Goal: Find specific page/section: Find specific page/section

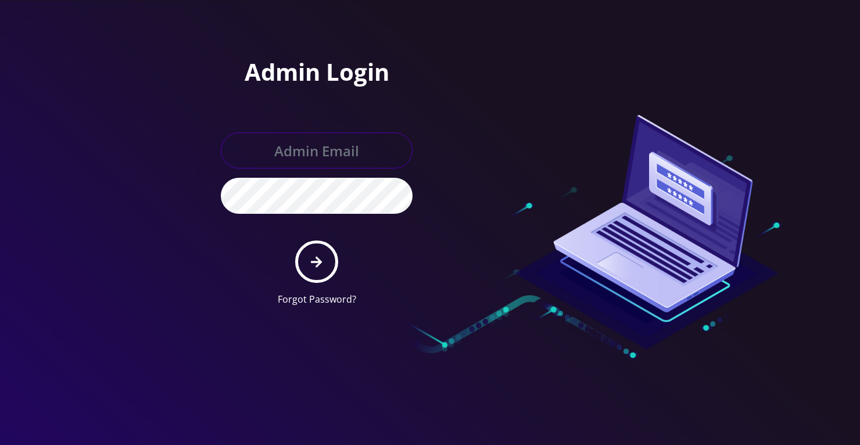
click at [336, 148] on input "text" at bounding box center [317, 151] width 192 height 36
type input "o"
type input "@"
type input "loren@teltik.com"
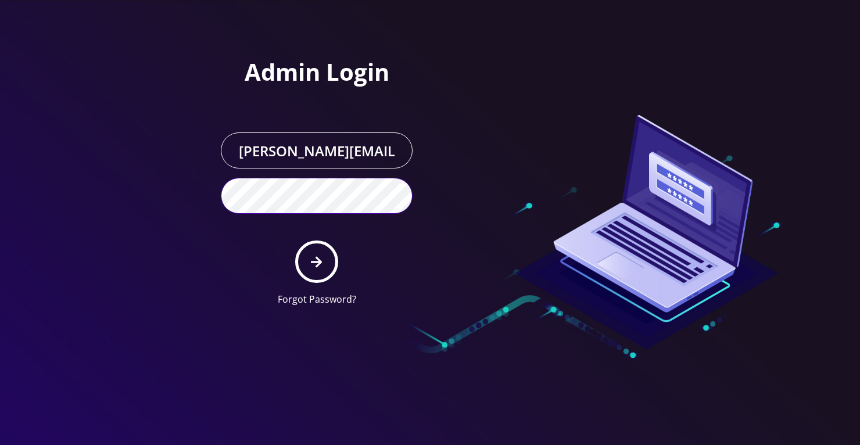
click at [295, 241] on button "submit" at bounding box center [316, 262] width 42 height 42
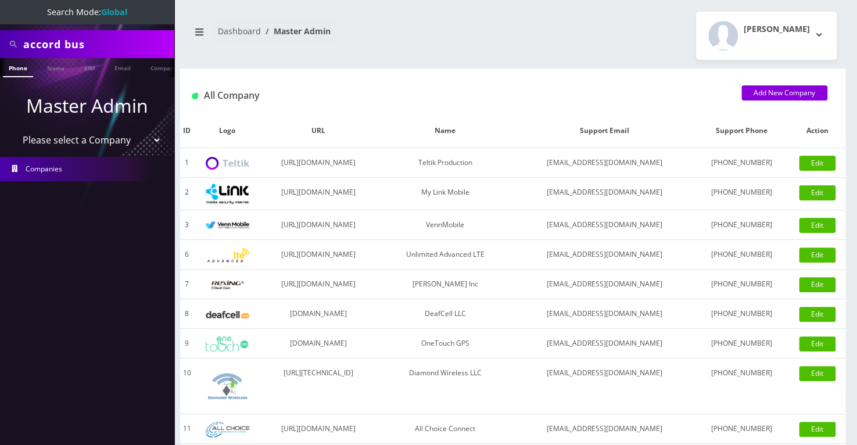
click at [61, 52] on input "accord bus" at bounding box center [97, 44] width 148 height 22
paste input "347-439-8957"
type input "347-439-8957"
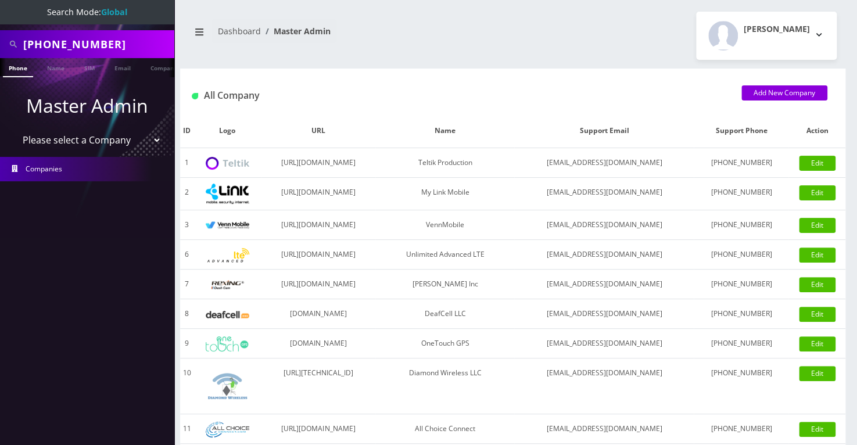
click at [19, 69] on link "Phone" at bounding box center [18, 67] width 30 height 19
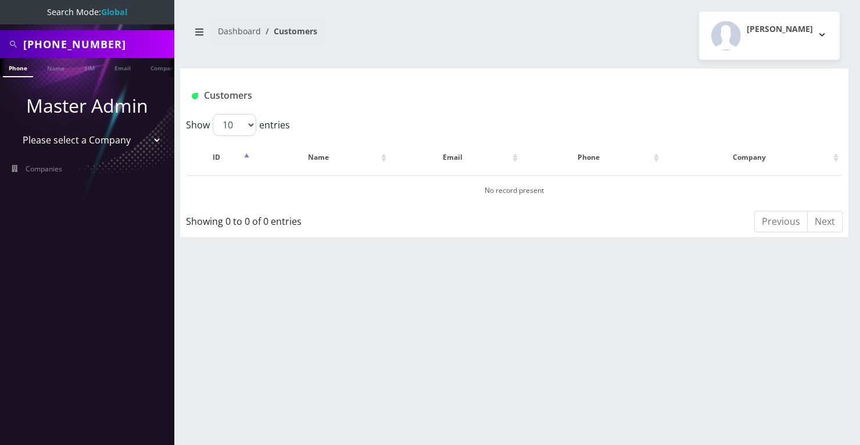
click at [73, 42] on input "347-439-8957" at bounding box center [97, 44] width 148 height 22
type input "3474398957"
click at [22, 73] on link "Phone" at bounding box center [18, 67] width 30 height 19
click at [17, 63] on link "Phone" at bounding box center [18, 67] width 30 height 19
click at [78, 136] on select "Please select a Company Teltik Production My Link Mobile VennMobile Unlimited A…" at bounding box center [87, 140] width 148 height 22
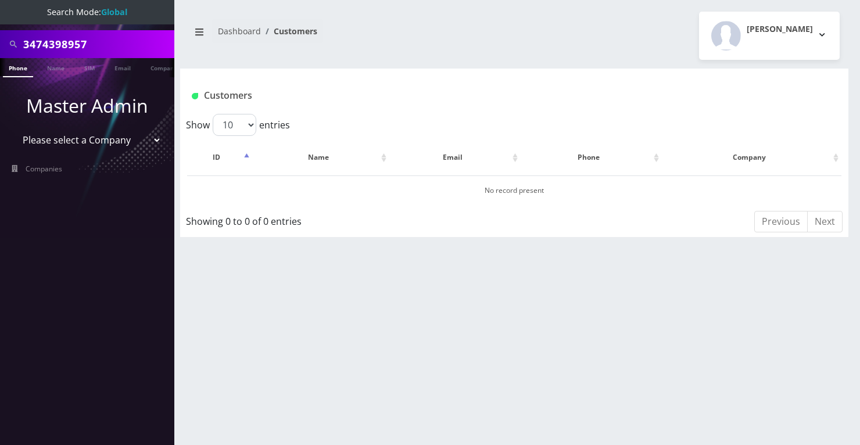
select select "20"
click at [13, 129] on select "Please select a Company Teltik Production My Link Mobile VennMobile Unlimited A…" at bounding box center [87, 140] width 148 height 22
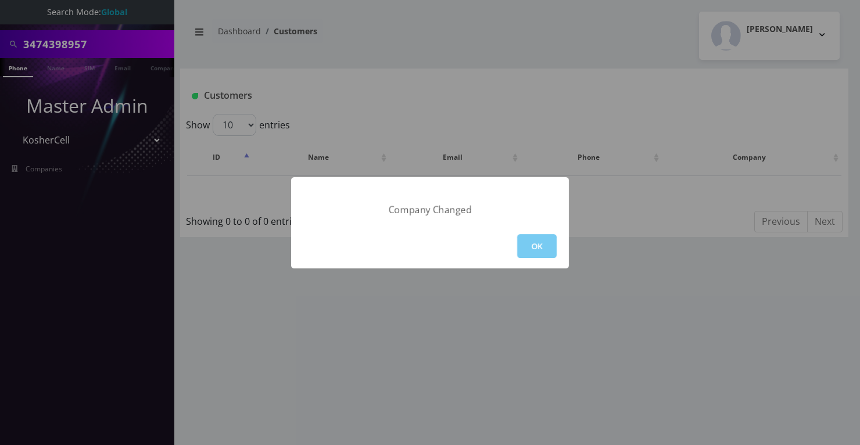
click at [540, 241] on button "OK" at bounding box center [537, 246] width 40 height 24
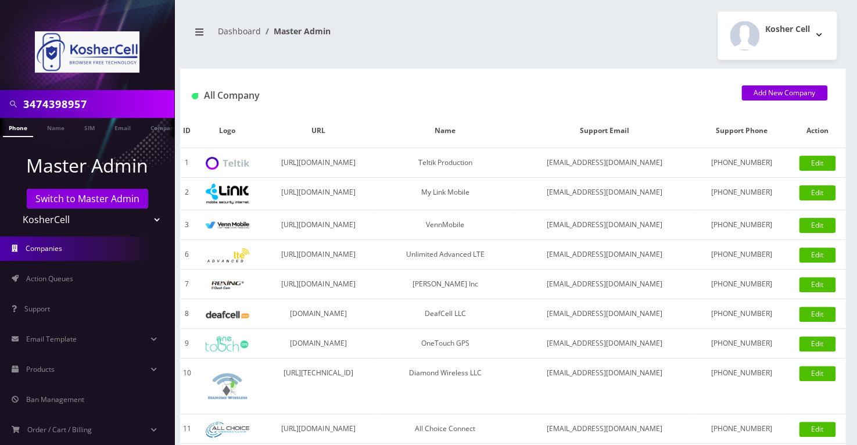
click at [58, 108] on input "3474398957" at bounding box center [97, 104] width 148 height 22
paste input "-439-"
click at [67, 112] on input "347-439-8957" at bounding box center [97, 104] width 148 height 22
click at [70, 103] on input "347-439-8957" at bounding box center [97, 104] width 148 height 22
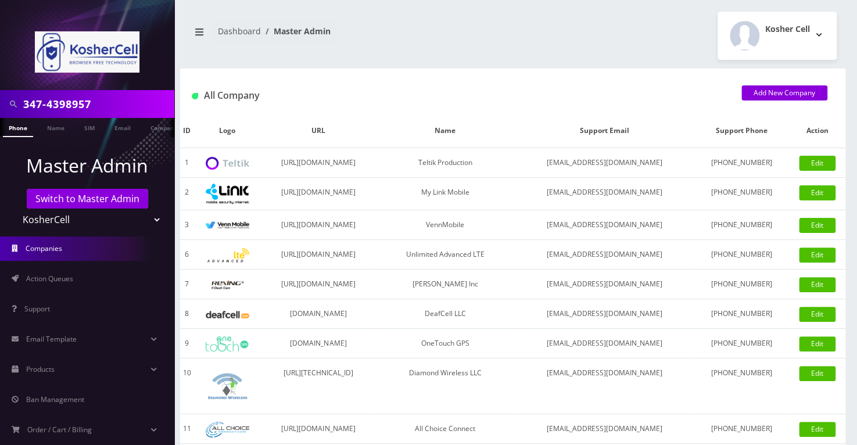
type input "3474398957"
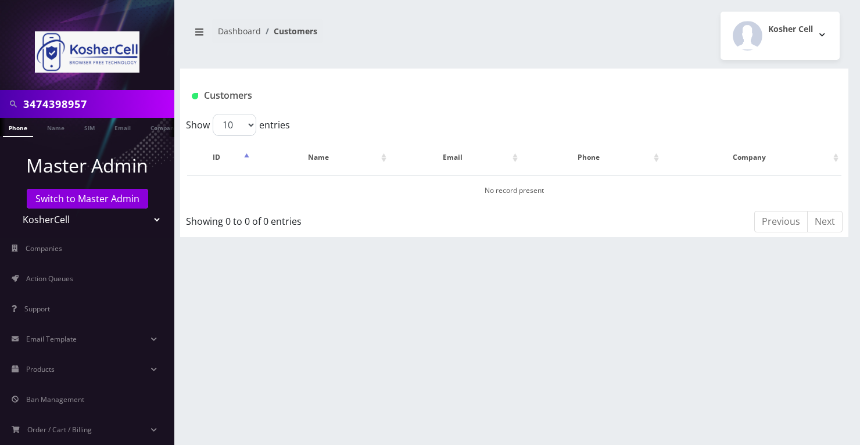
scroll to position [0, 6]
click at [60, 110] on input "3474398957" at bounding box center [97, 104] width 148 height 22
paste input "7735017218"
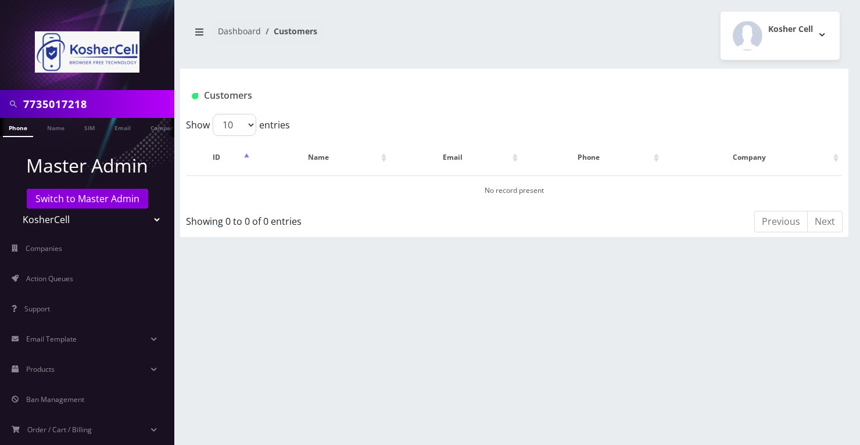
type input "7735017218"
click at [14, 127] on link "Phone" at bounding box center [18, 127] width 30 height 19
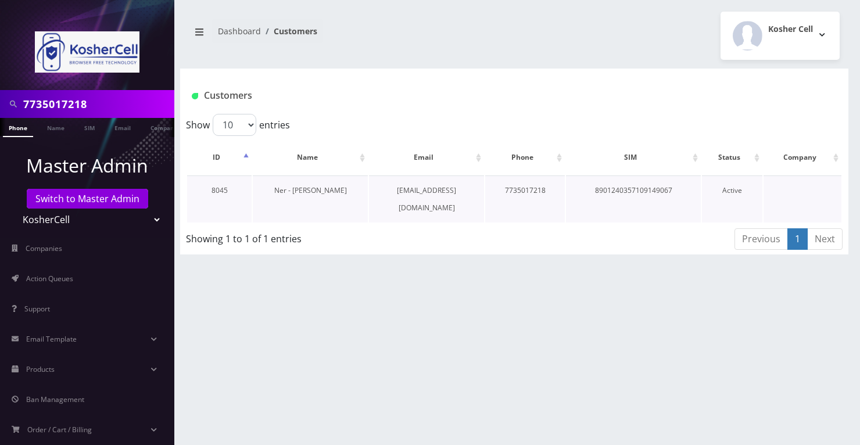
click at [305, 187] on link "Ner - [PERSON_NAME]" at bounding box center [310, 190] width 73 height 10
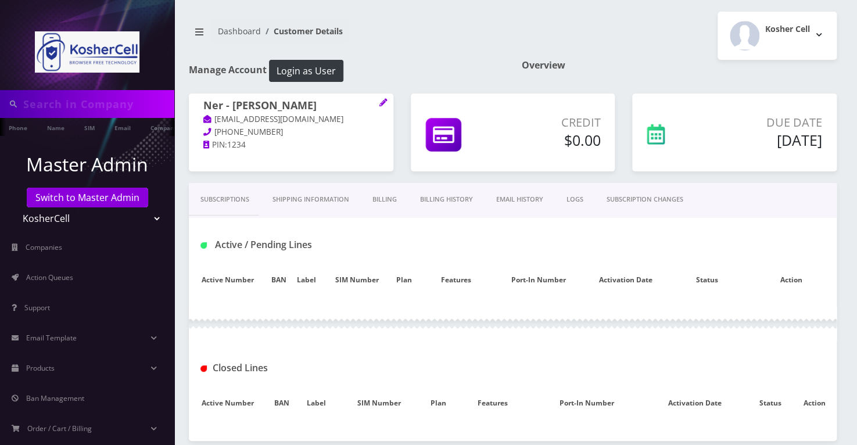
type input "7735017218"
